Goal: Information Seeking & Learning: Learn about a topic

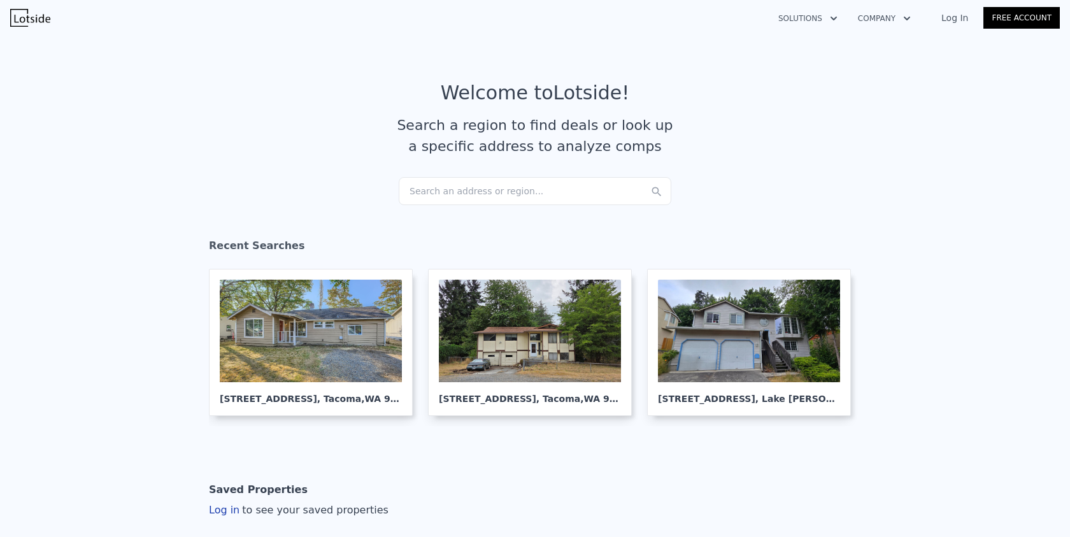
click at [460, 181] on div "Search an address or region..." at bounding box center [535, 191] width 272 height 28
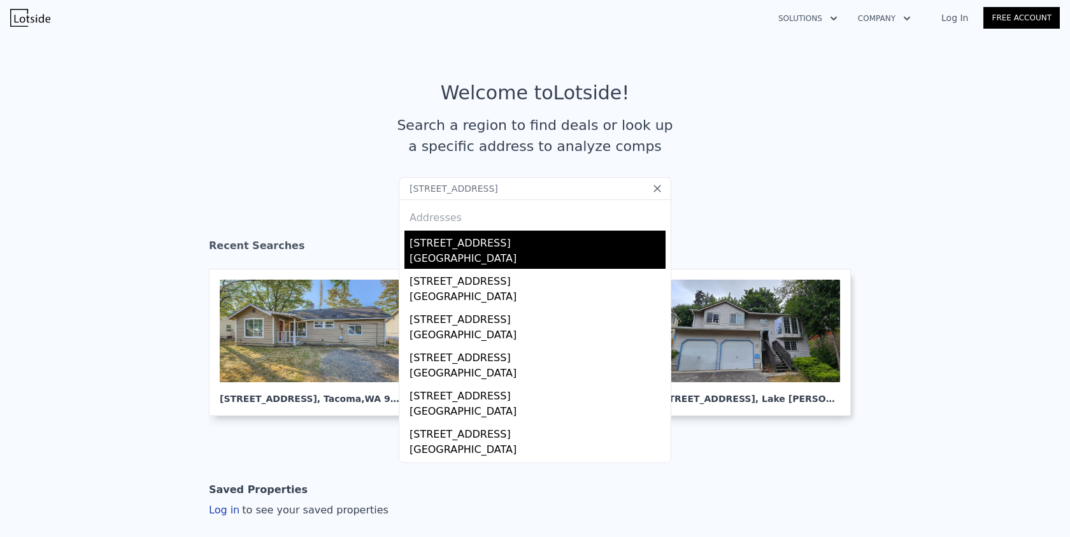
type input "[STREET_ADDRESS]"
click at [476, 247] on div "[STREET_ADDRESS]" at bounding box center [537, 240] width 256 height 20
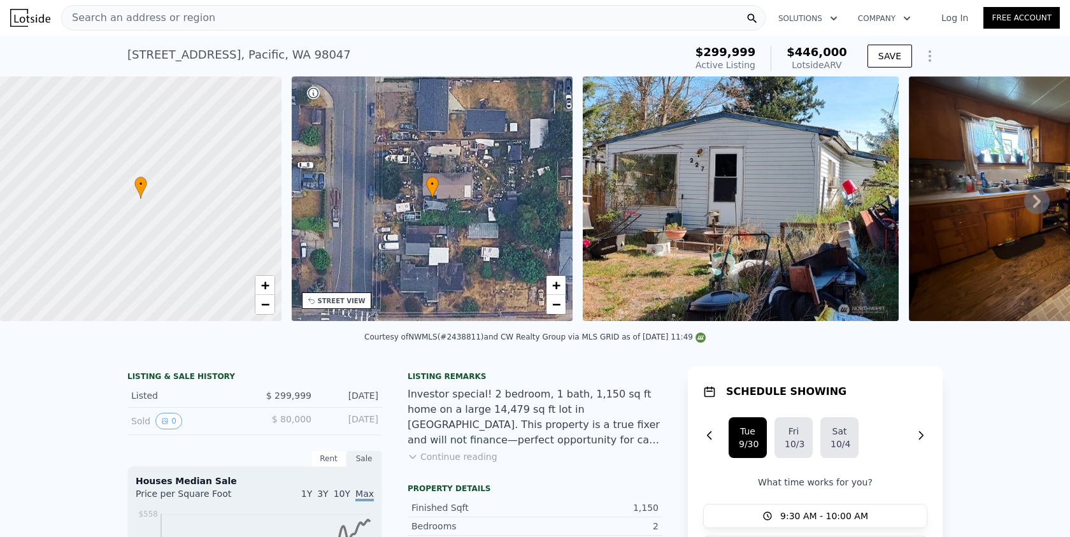
click at [1035, 196] on icon at bounding box center [1037, 201] width 8 height 13
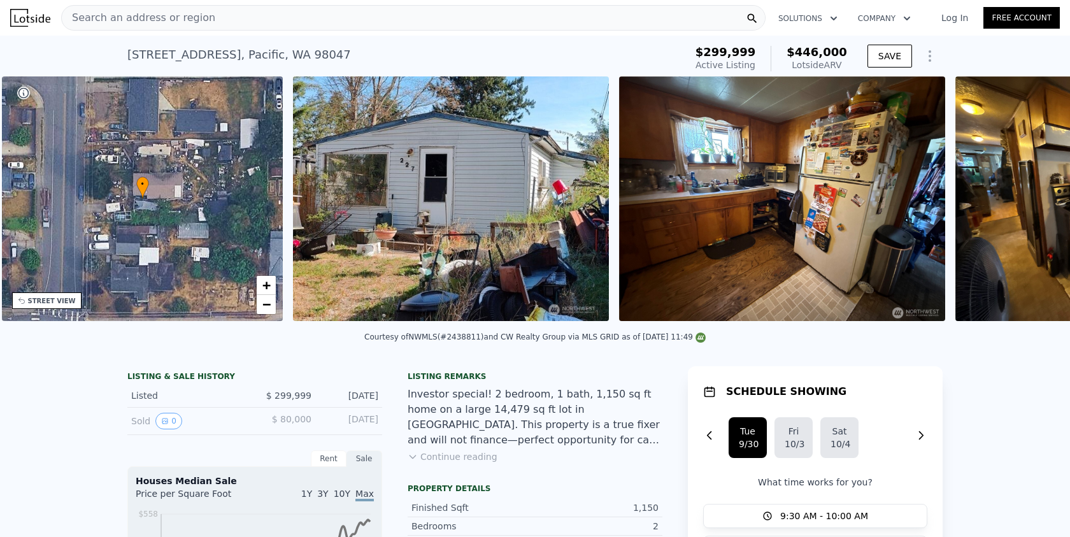
scroll to position [0, 296]
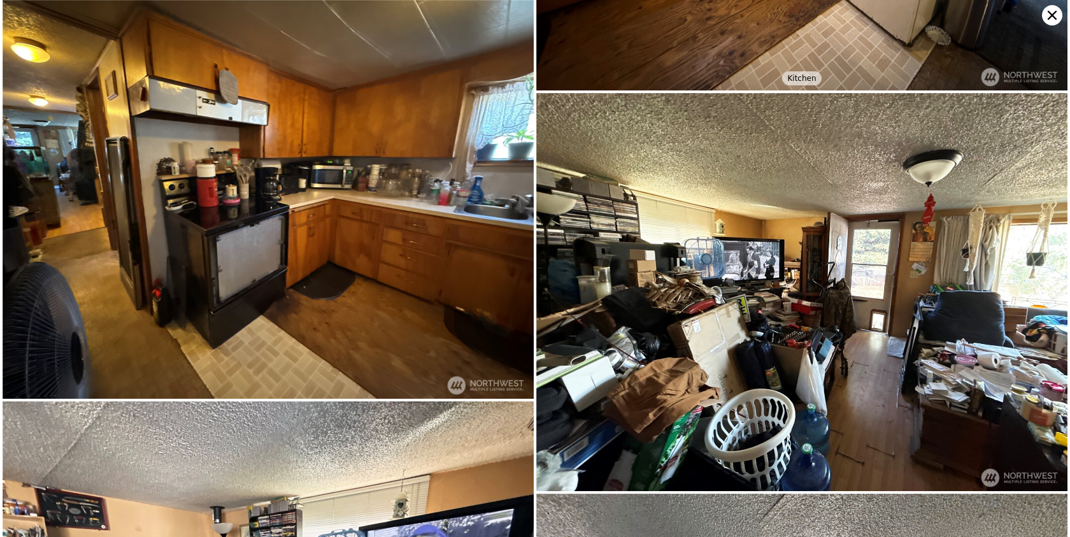
scroll to position [308, 0]
click at [1057, 8] on icon at bounding box center [1052, 15] width 20 height 20
